Goal: Task Accomplishment & Management: Complete application form

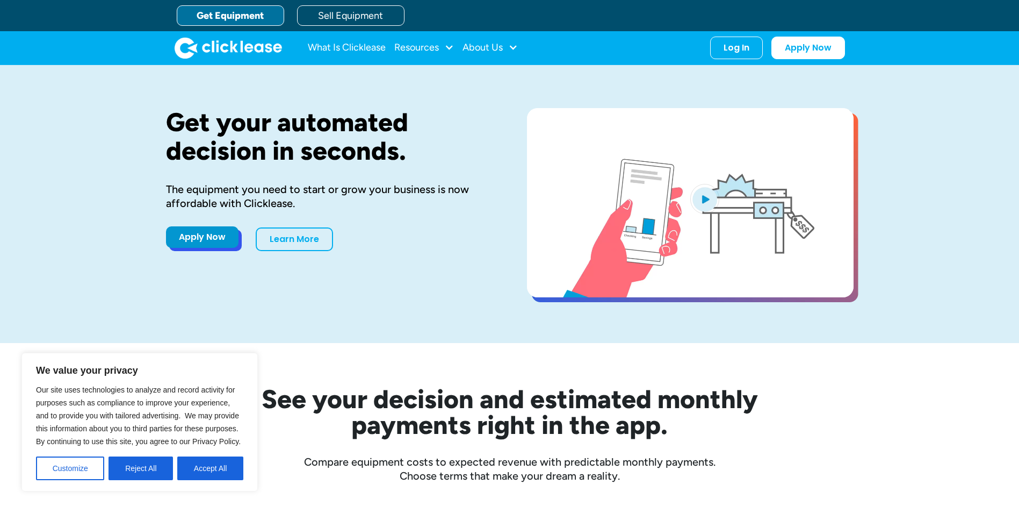
click at [203, 239] on link "Apply Now" at bounding box center [202, 236] width 73 height 21
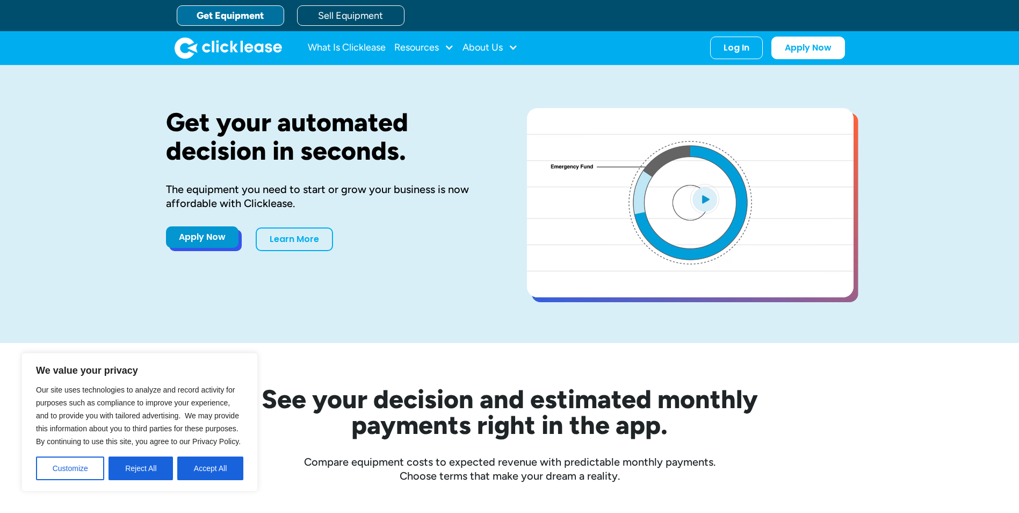
click at [200, 233] on link "Apply Now" at bounding box center [202, 236] width 73 height 21
